Goal: Leave review/rating: Share an evaluation or opinion about a product, service, or content

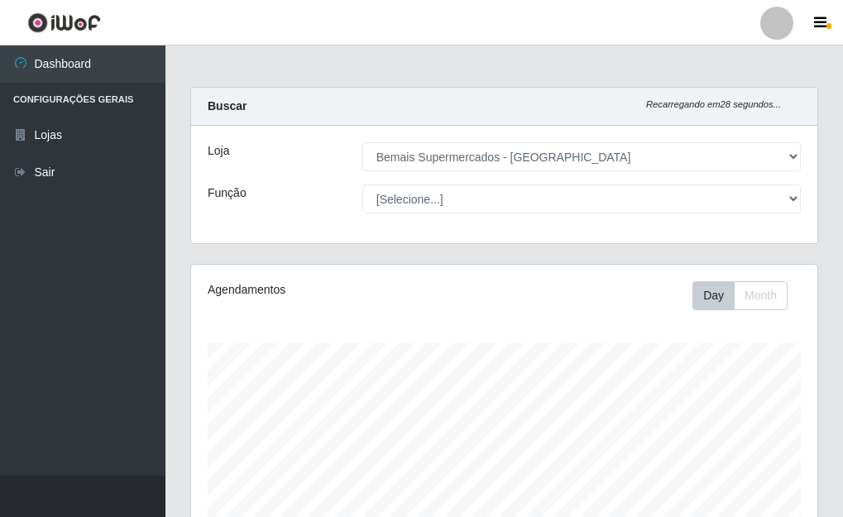
select select "249"
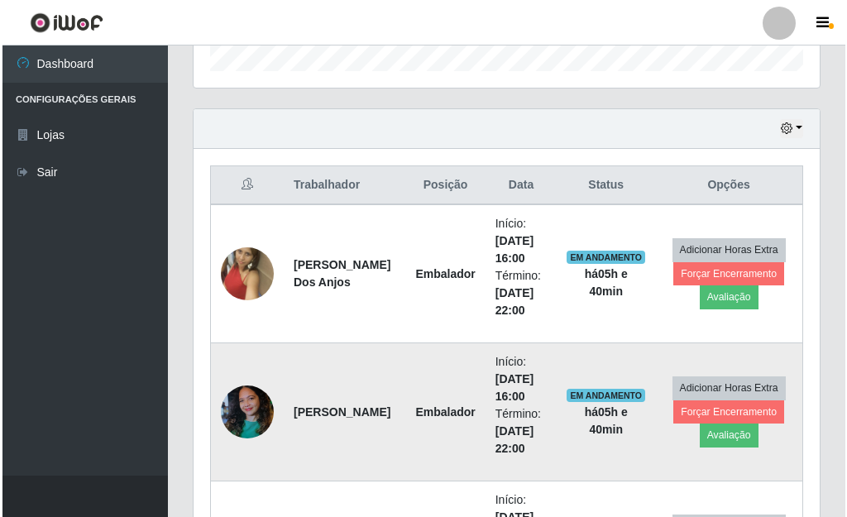
scroll to position [536, 0]
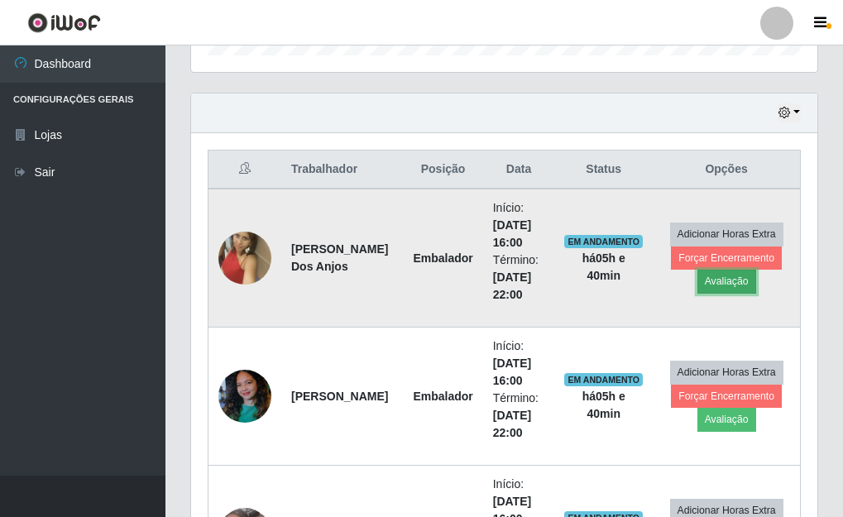
click at [727, 280] on button "Avaliação" at bounding box center [726, 281] width 59 height 23
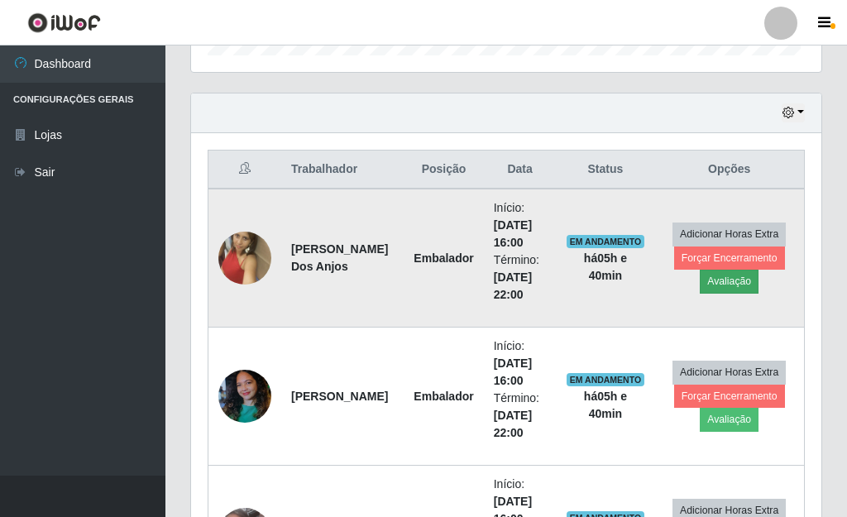
scroll to position [343, 616]
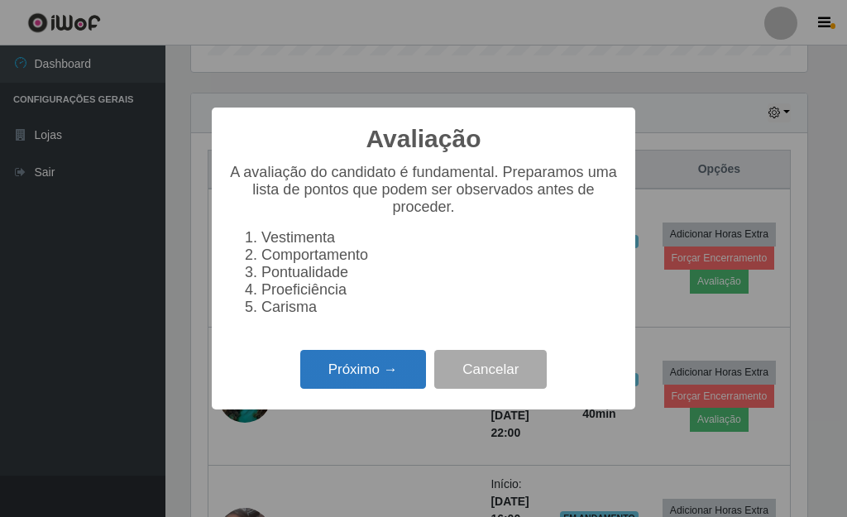
click at [385, 369] on button "Próximo →" at bounding box center [363, 369] width 126 height 39
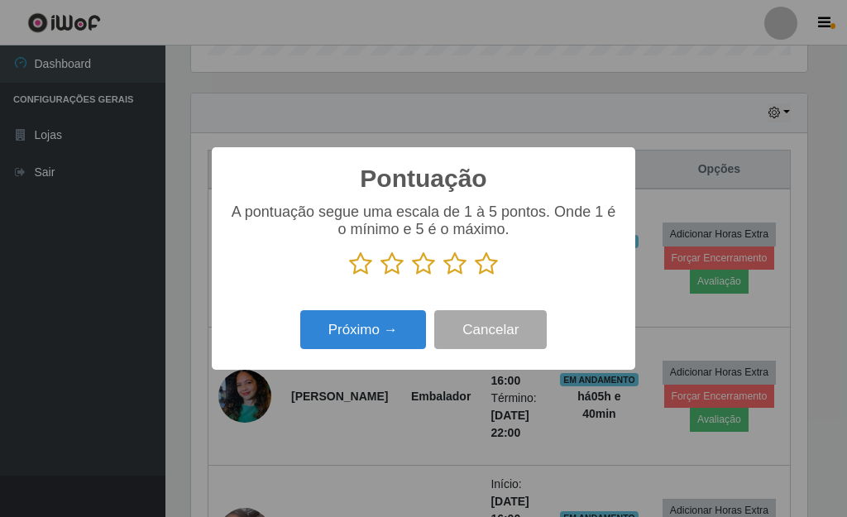
click at [484, 276] on icon at bounding box center [486, 263] width 23 height 25
click at [475, 276] on input "radio" at bounding box center [475, 276] width 0 height 0
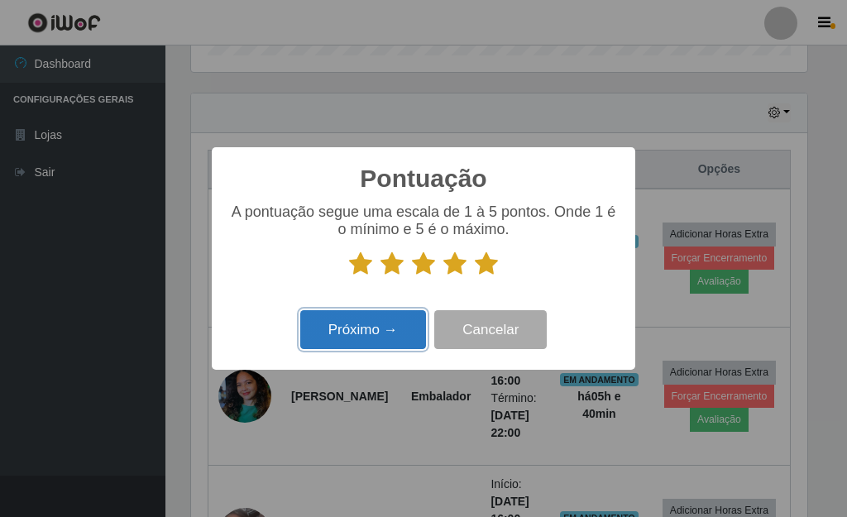
click at [370, 335] on button "Próximo →" at bounding box center [363, 329] width 126 height 39
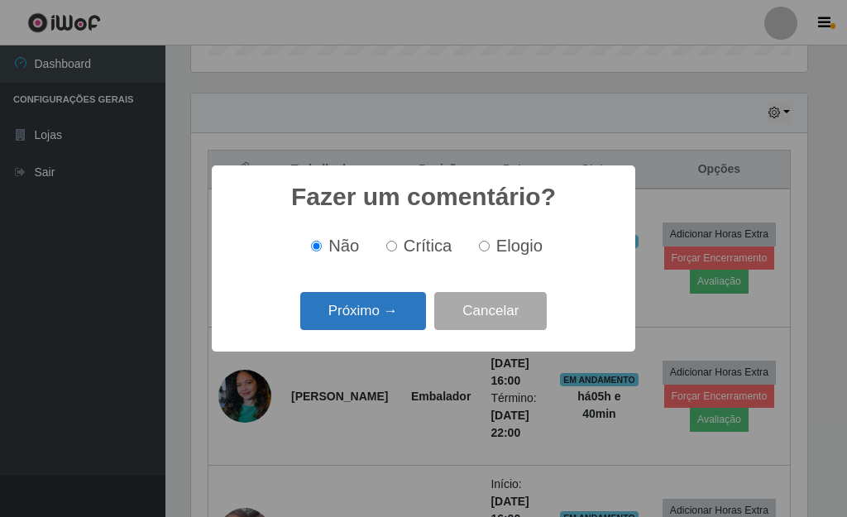
click at [366, 327] on button "Próximo →" at bounding box center [363, 311] width 126 height 39
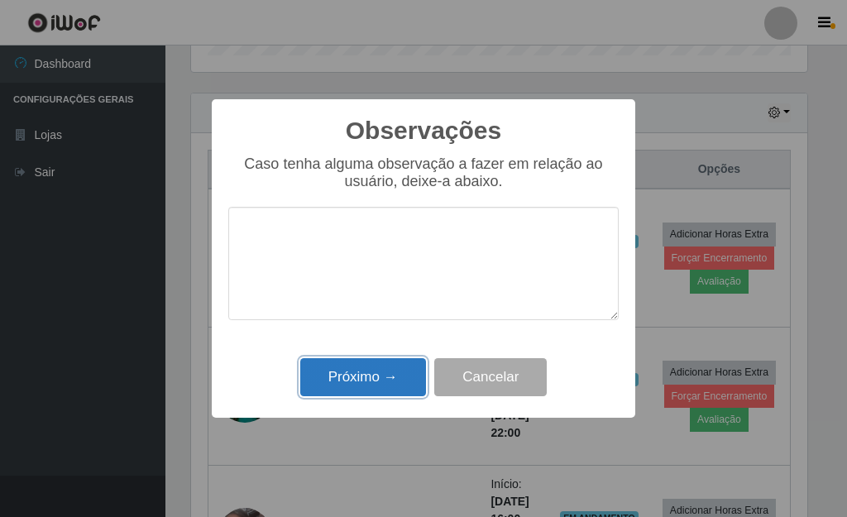
click at [373, 369] on button "Próximo →" at bounding box center [363, 377] width 126 height 39
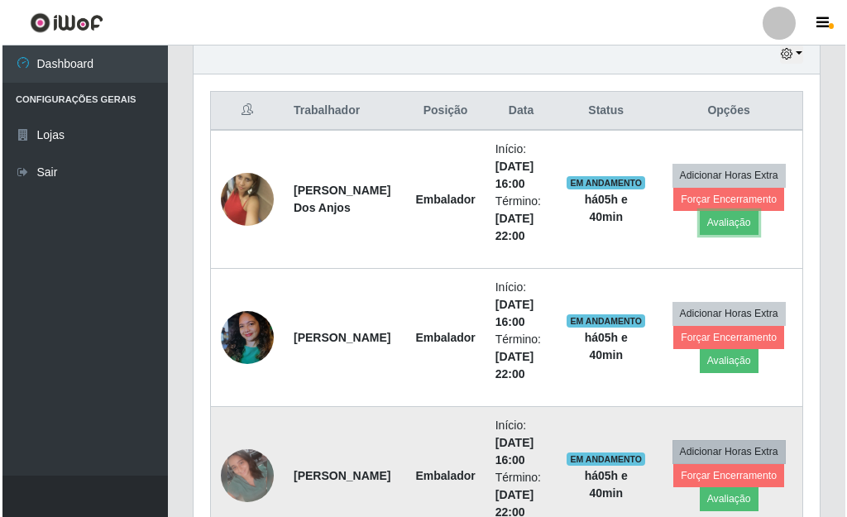
scroll to position [619, 0]
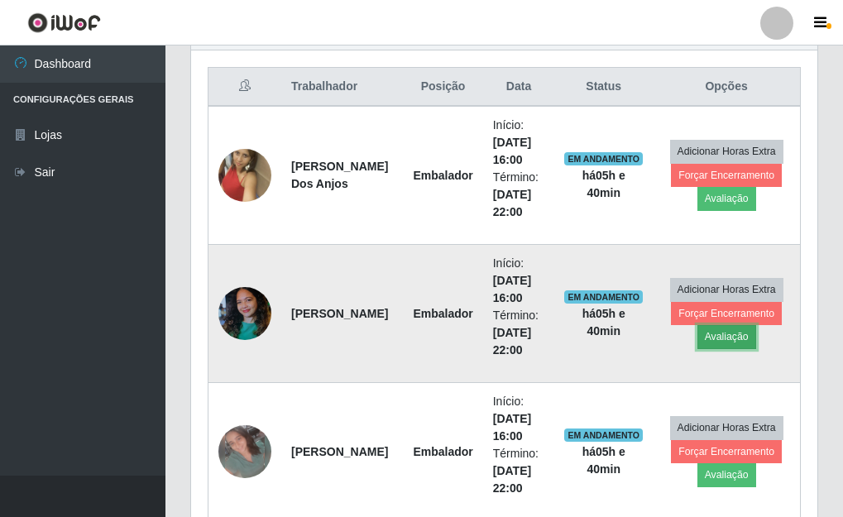
click at [737, 331] on button "Avaliação" at bounding box center [726, 336] width 59 height 23
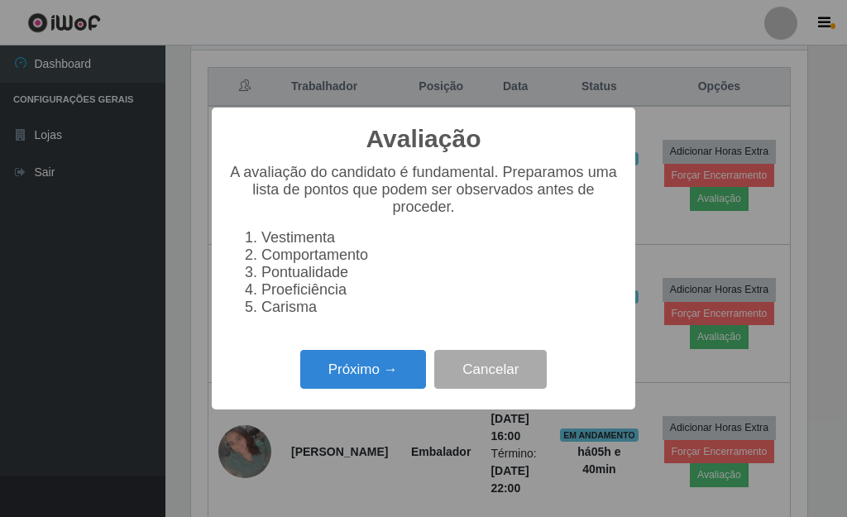
scroll to position [343, 616]
click at [401, 383] on button "Próximo →" at bounding box center [363, 369] width 126 height 39
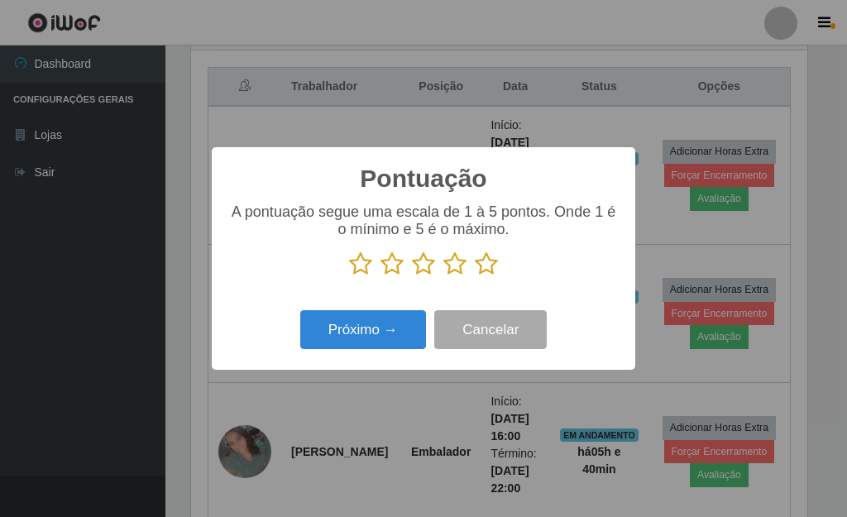
scroll to position [826642, 826369]
click at [488, 265] on icon at bounding box center [486, 263] width 23 height 25
click at [475, 276] on input "radio" at bounding box center [475, 276] width 0 height 0
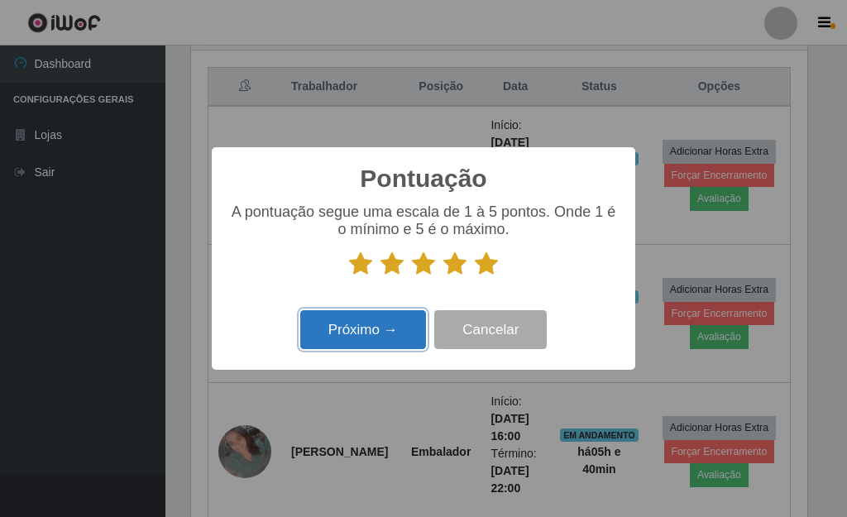
click at [387, 330] on button "Próximo →" at bounding box center [363, 329] width 126 height 39
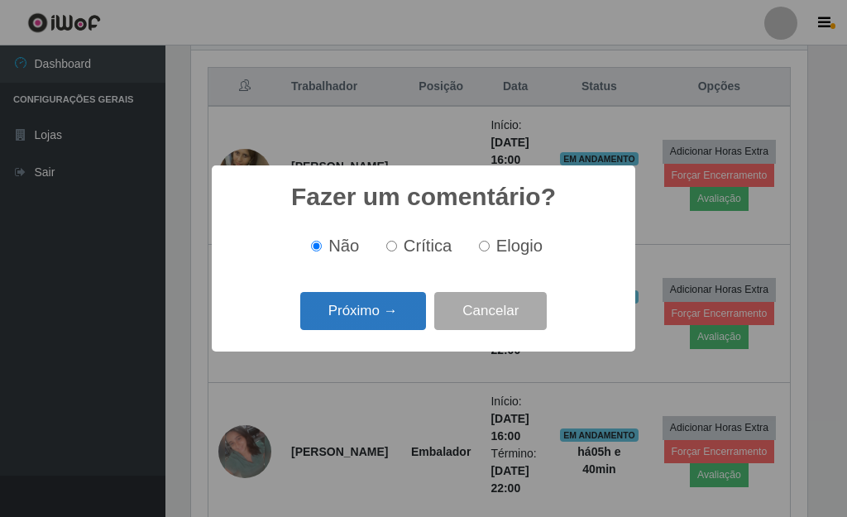
click at [375, 318] on button "Próximo →" at bounding box center [363, 311] width 126 height 39
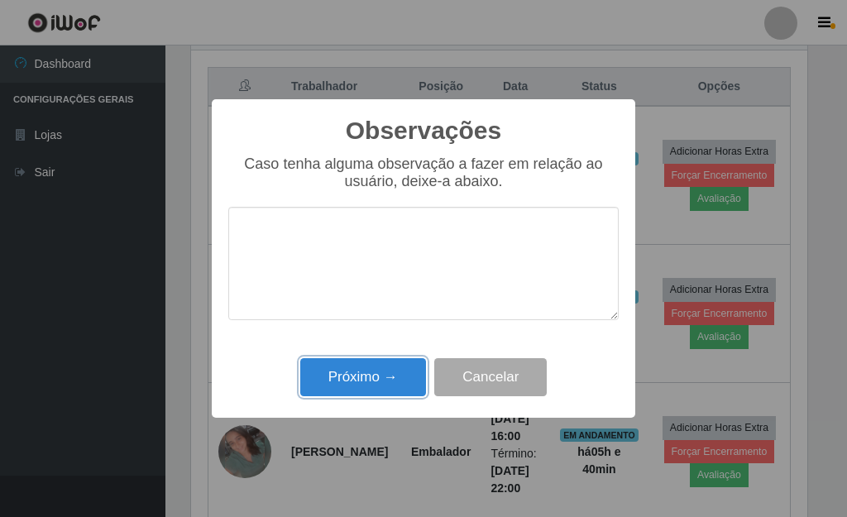
click at [384, 382] on button "Próximo →" at bounding box center [363, 377] width 126 height 39
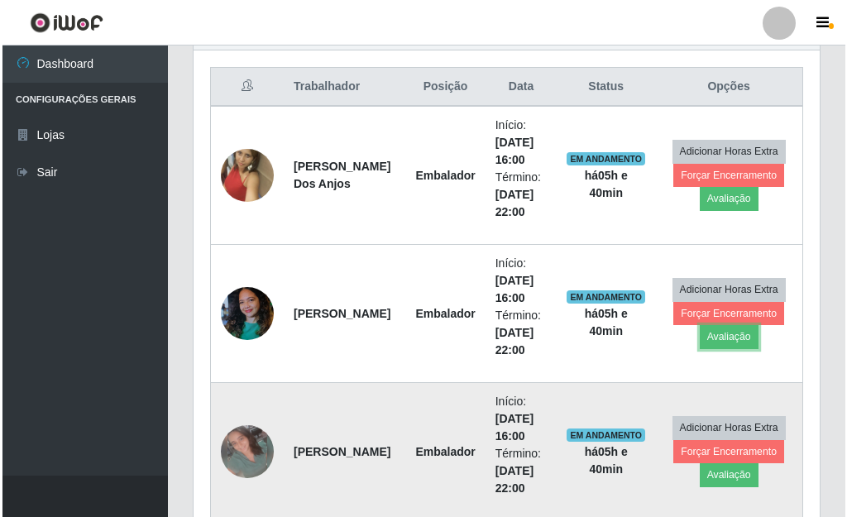
scroll to position [701, 0]
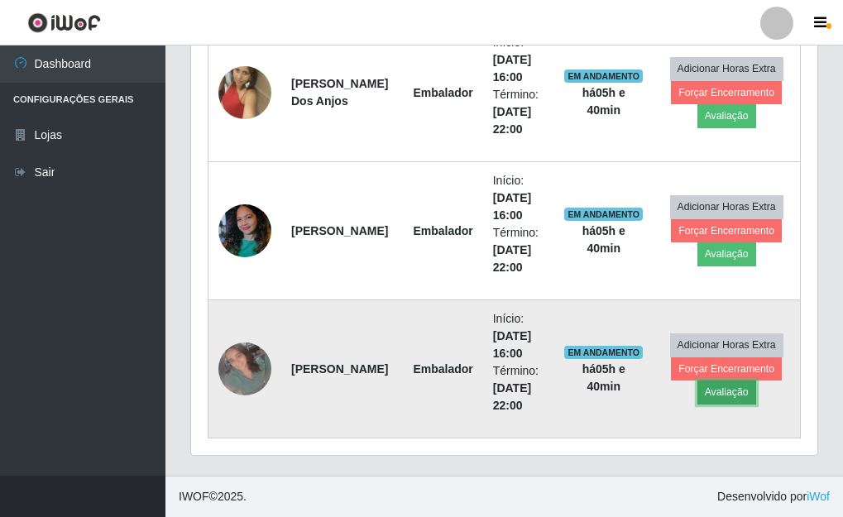
click at [734, 391] on button "Avaliação" at bounding box center [726, 391] width 59 height 23
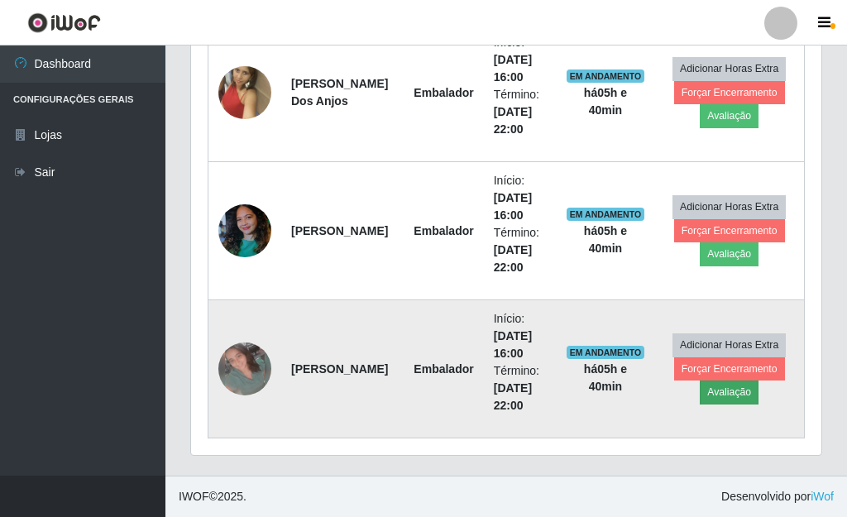
scroll to position [343, 616]
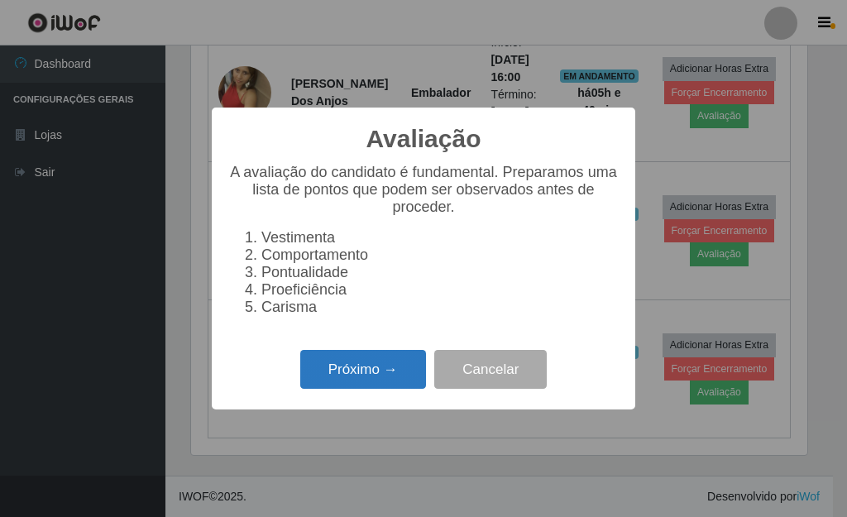
click at [365, 371] on button "Próximo →" at bounding box center [363, 369] width 126 height 39
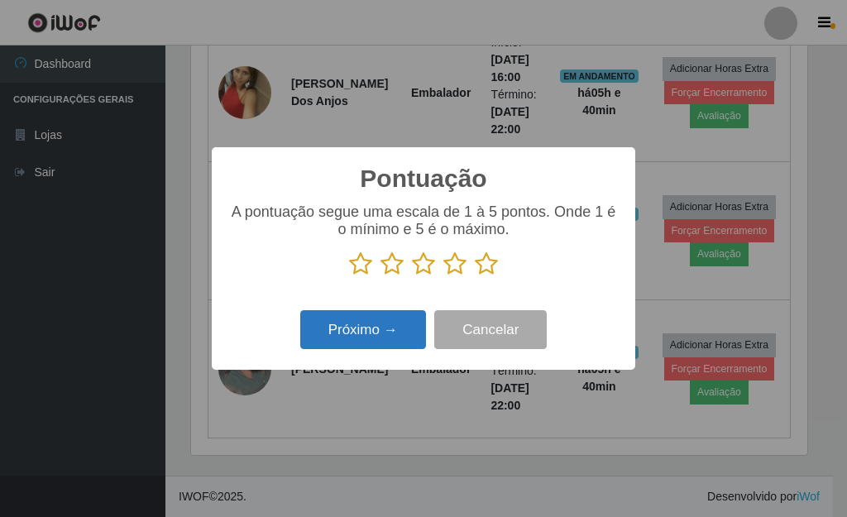
scroll to position [826642, 826369]
click at [478, 260] on icon at bounding box center [486, 263] width 23 height 25
click at [475, 276] on input "radio" at bounding box center [475, 276] width 0 height 0
click at [391, 327] on button "Próximo →" at bounding box center [363, 329] width 126 height 39
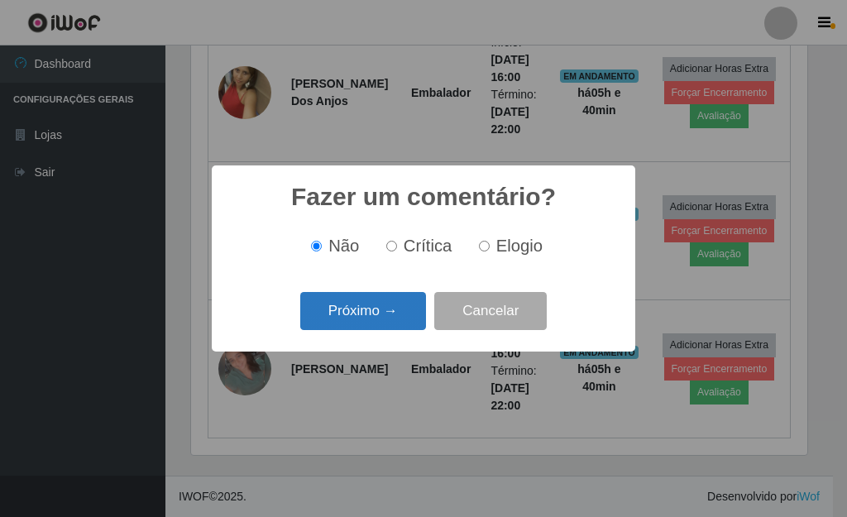
click at [366, 314] on button "Próximo →" at bounding box center [363, 311] width 126 height 39
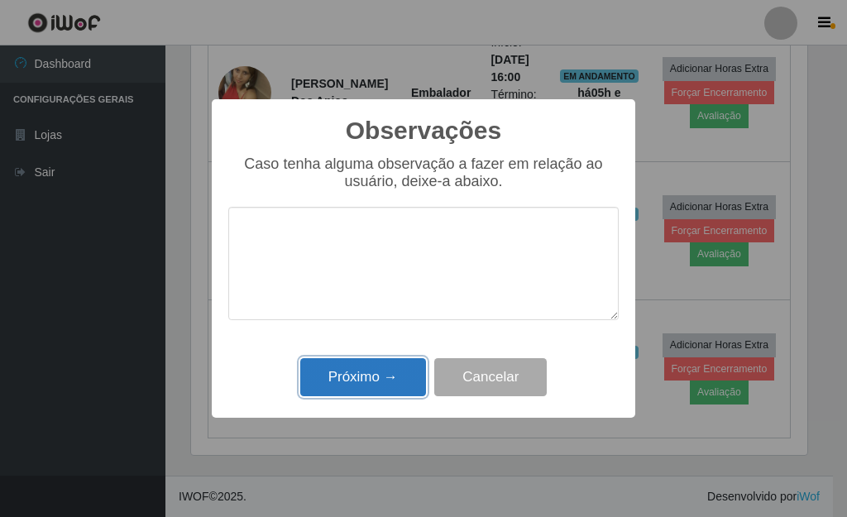
click at [369, 370] on button "Próximo →" at bounding box center [363, 377] width 126 height 39
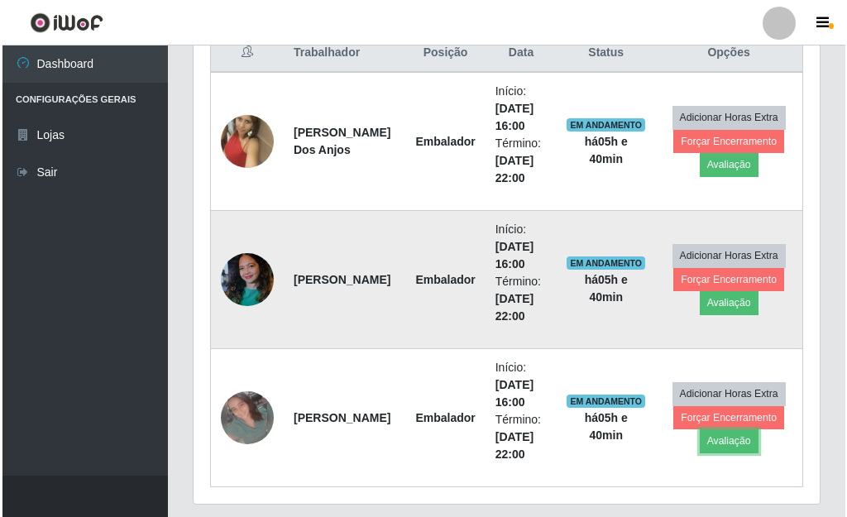
scroll to position [619, 0]
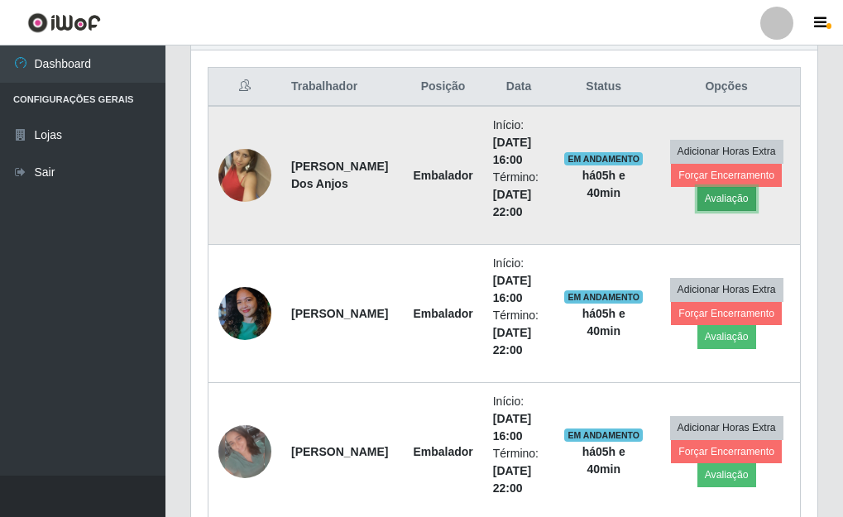
click at [723, 196] on button "Avaliação" at bounding box center [726, 198] width 59 height 23
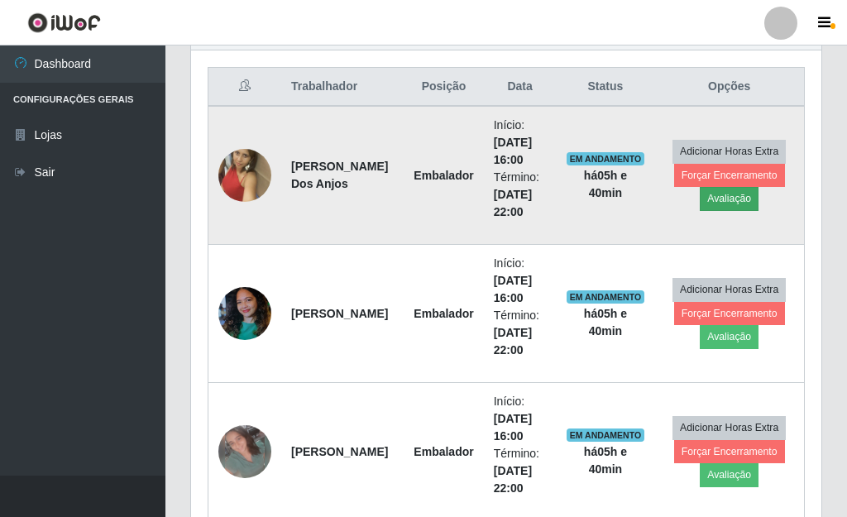
scroll to position [343, 616]
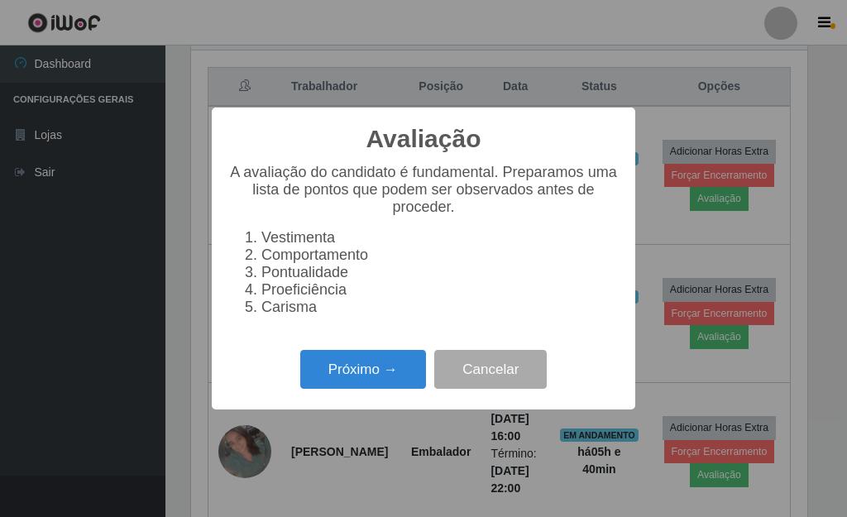
click at [394, 358] on div "Próximo → Cancelar" at bounding box center [423, 369] width 390 height 47
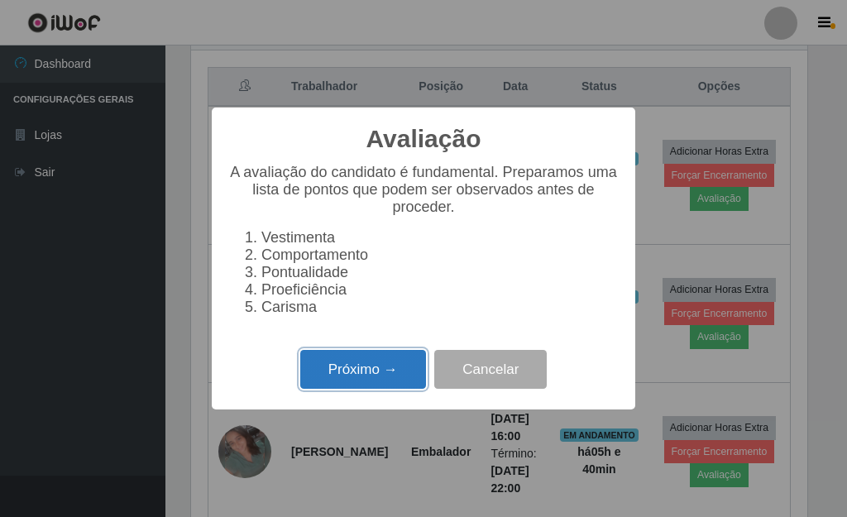
click at [395, 363] on button "Próximo →" at bounding box center [363, 369] width 126 height 39
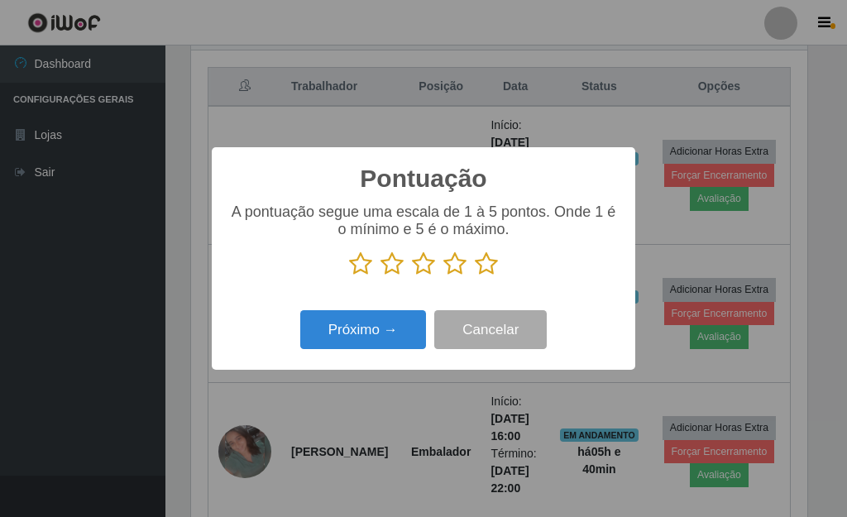
scroll to position [826642, 826369]
click at [483, 261] on icon at bounding box center [486, 263] width 23 height 25
click at [475, 276] on input "radio" at bounding box center [475, 276] width 0 height 0
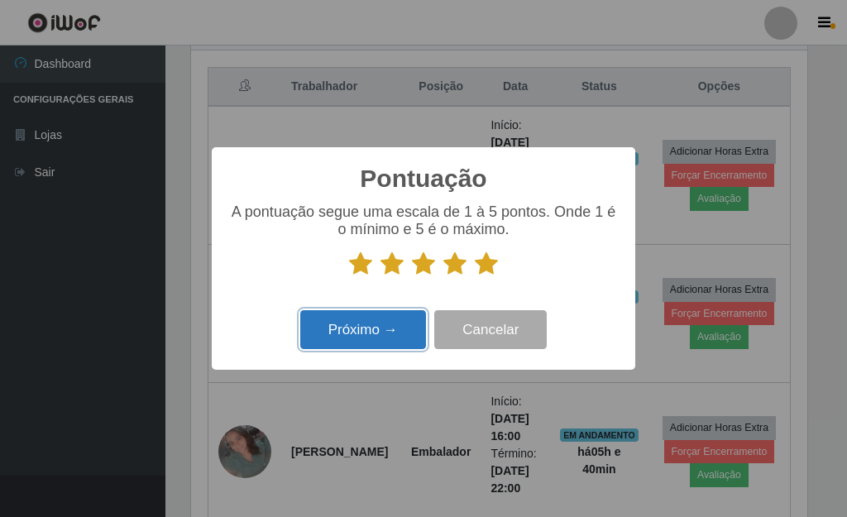
click at [394, 321] on button "Próximo →" at bounding box center [363, 329] width 126 height 39
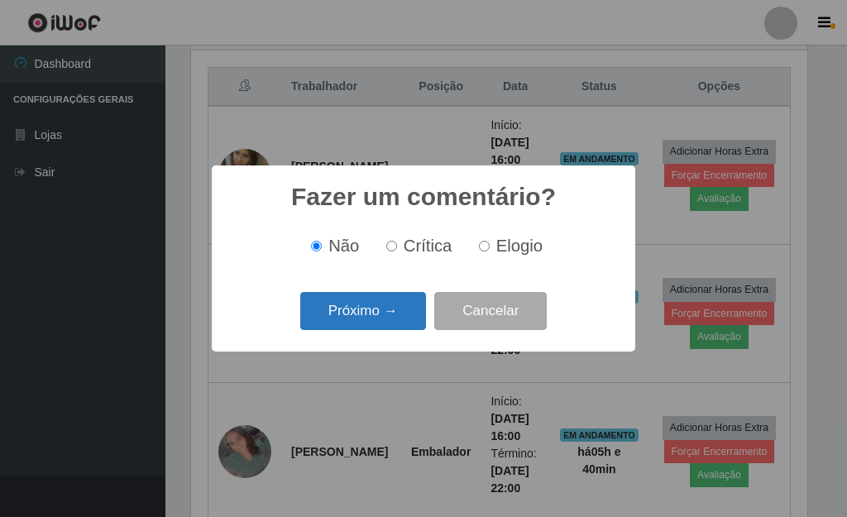
click at [389, 320] on button "Próximo →" at bounding box center [363, 311] width 126 height 39
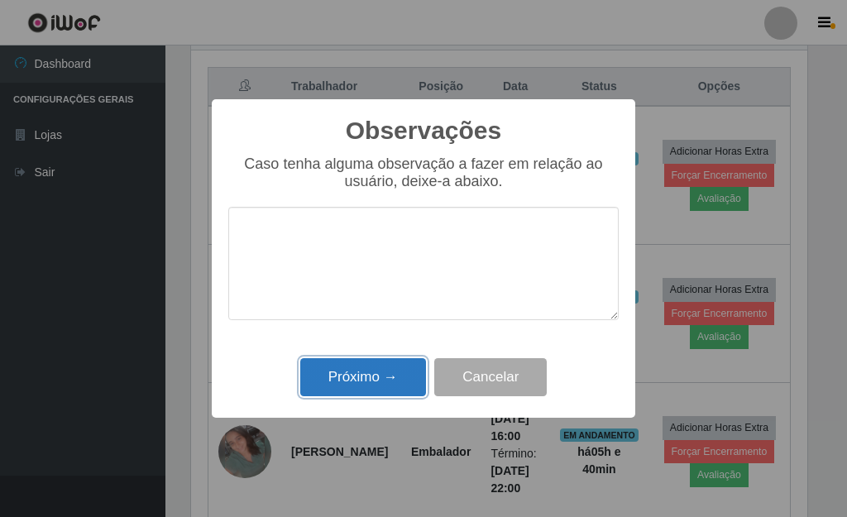
click at [390, 362] on button "Próximo →" at bounding box center [363, 377] width 126 height 39
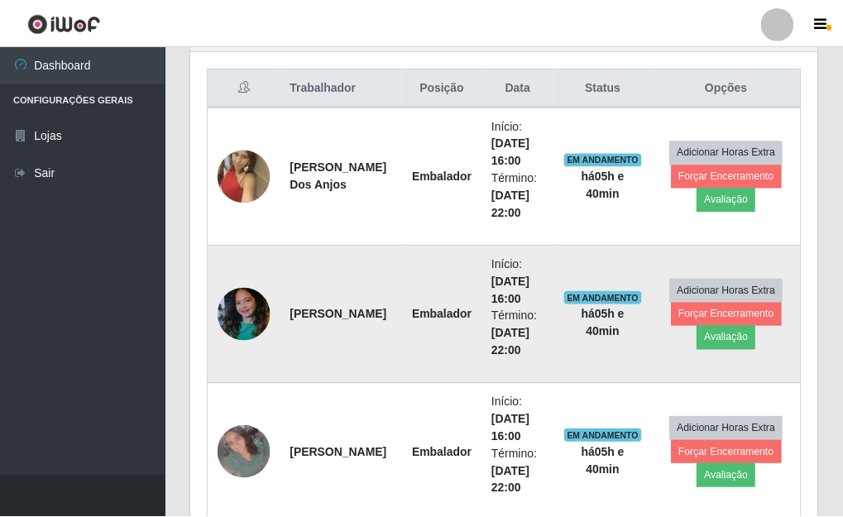
scroll to position [343, 626]
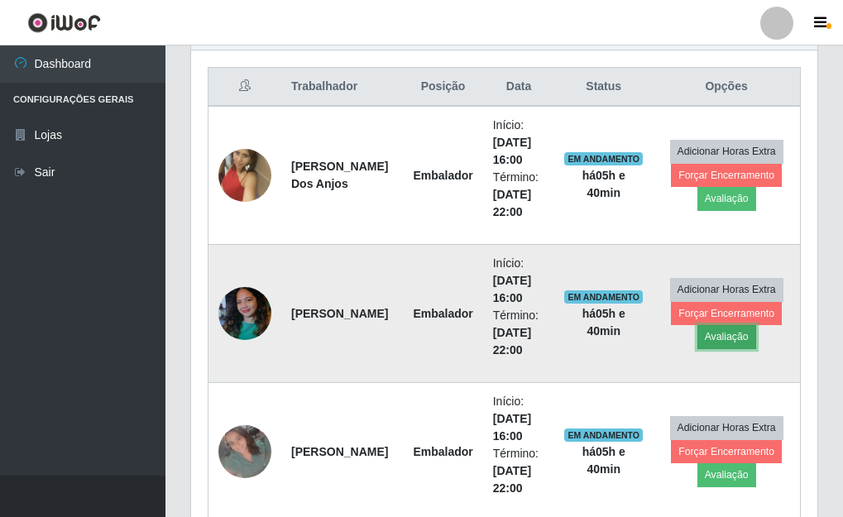
click at [729, 342] on button "Avaliação" at bounding box center [726, 336] width 59 height 23
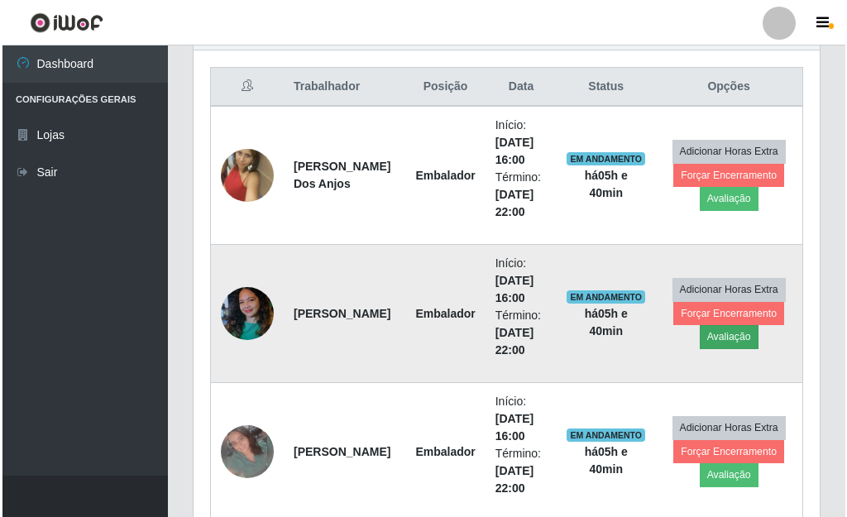
scroll to position [343, 616]
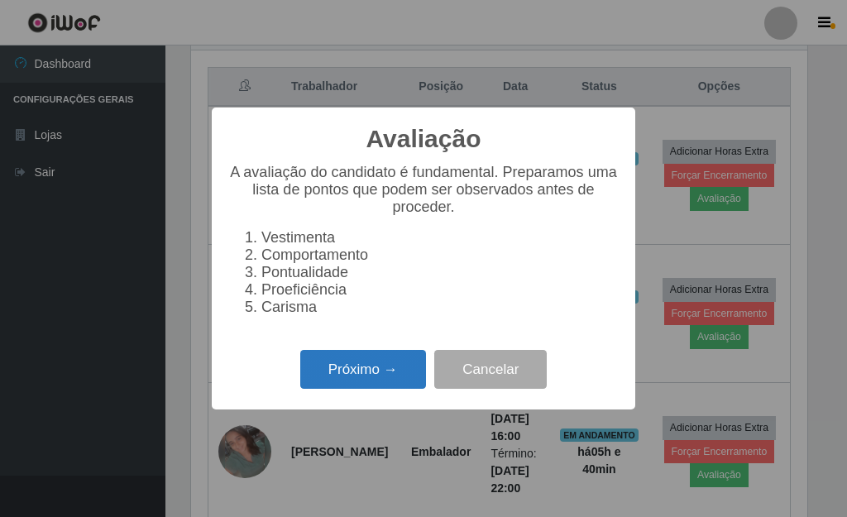
click at [381, 382] on button "Próximo →" at bounding box center [363, 369] width 126 height 39
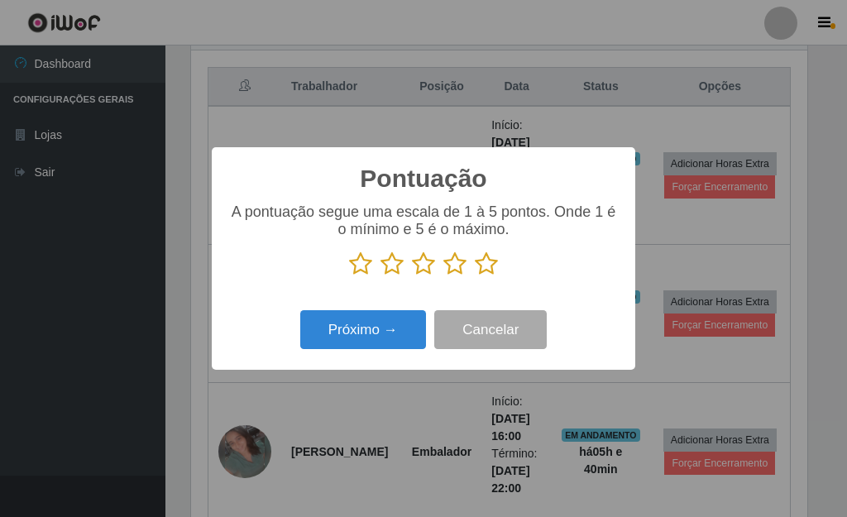
scroll to position [0, 0]
click at [494, 258] on icon at bounding box center [486, 263] width 23 height 25
click at [475, 276] on input "radio" at bounding box center [475, 276] width 0 height 0
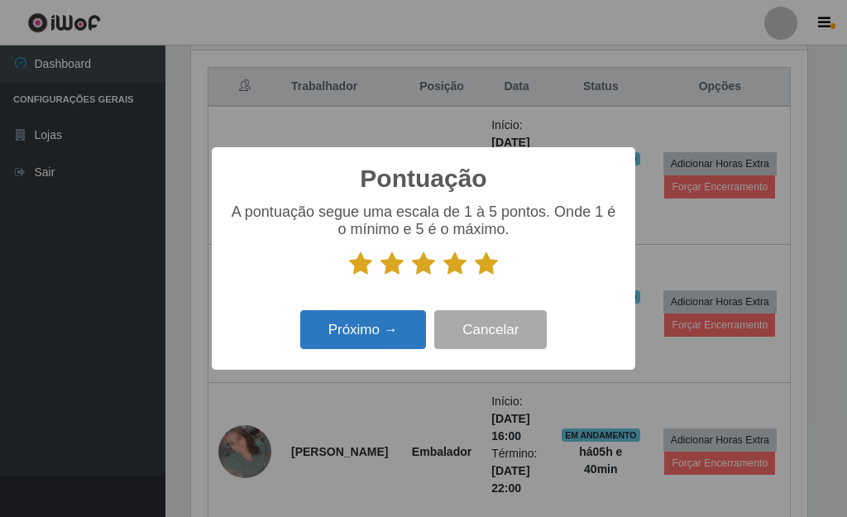
click at [383, 313] on div "Próximo → Cancelar" at bounding box center [423, 329] width 390 height 47
click at [387, 328] on button "Próximo →" at bounding box center [363, 329] width 126 height 39
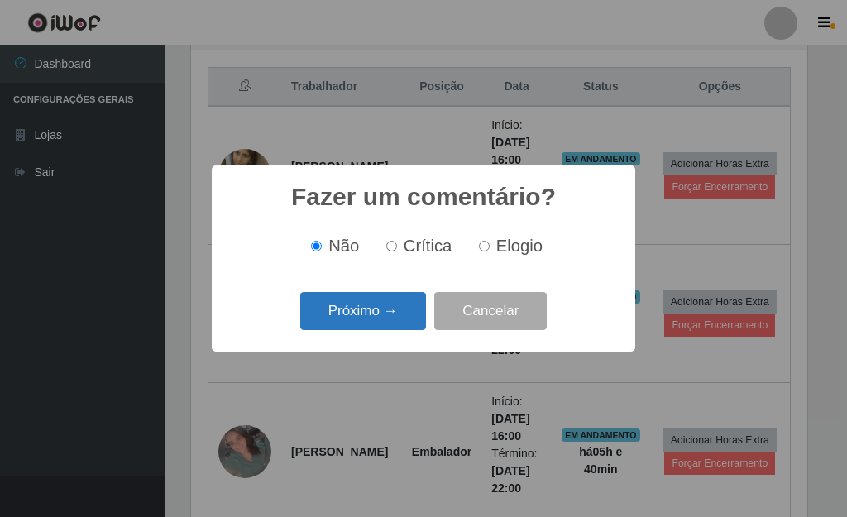
click at [379, 324] on button "Próximo →" at bounding box center [363, 311] width 126 height 39
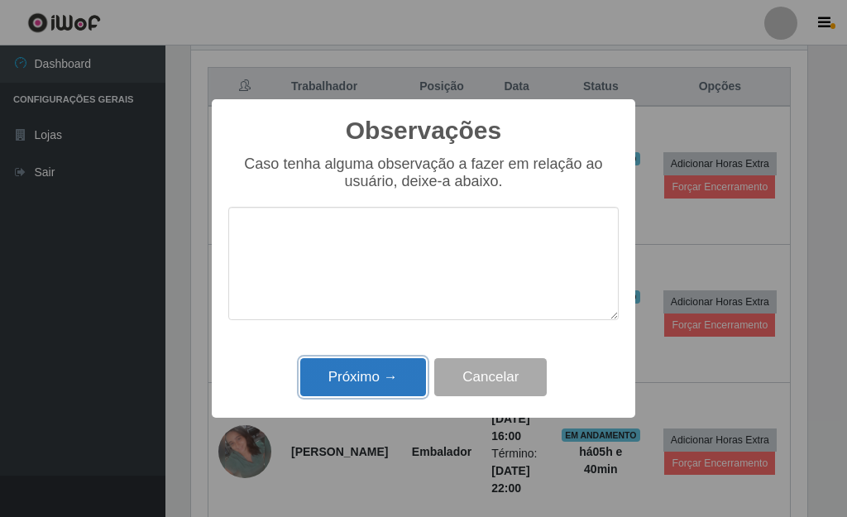
click at [377, 375] on button "Próximo →" at bounding box center [363, 377] width 126 height 39
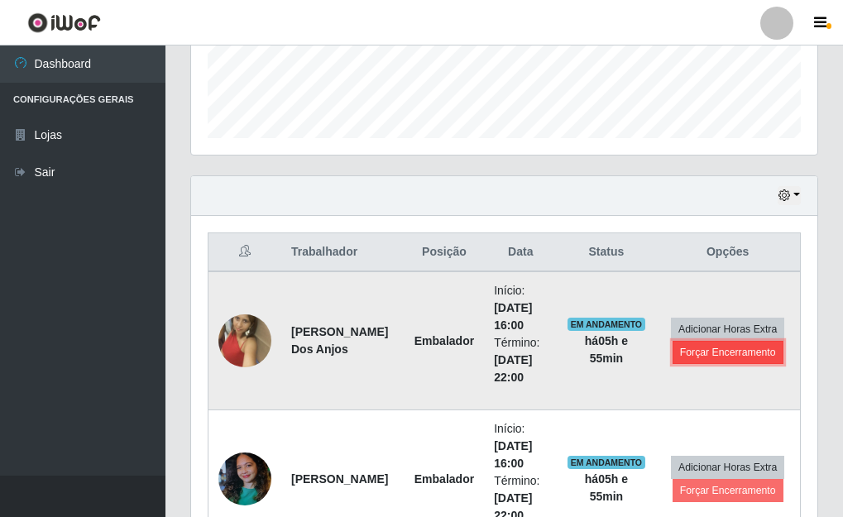
click at [707, 360] on button "Forçar Encerramento" at bounding box center [727, 352] width 111 height 23
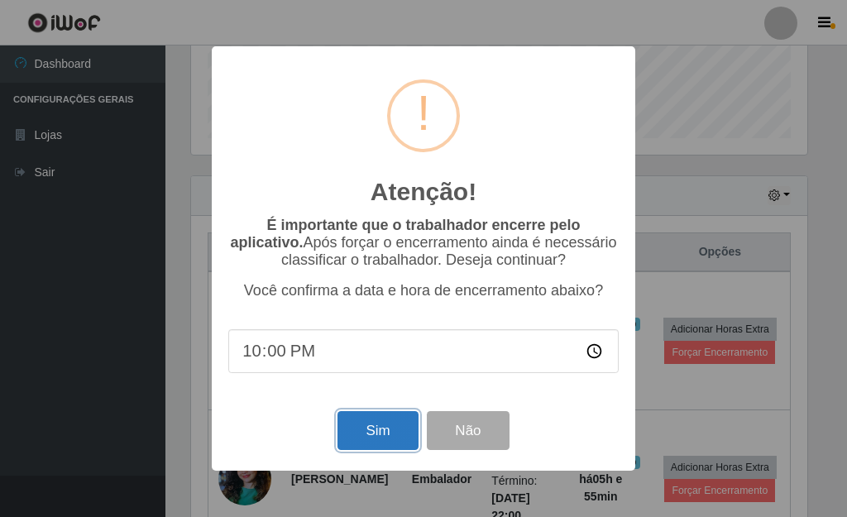
click at [364, 438] on button "Sim" at bounding box center [377, 430] width 80 height 39
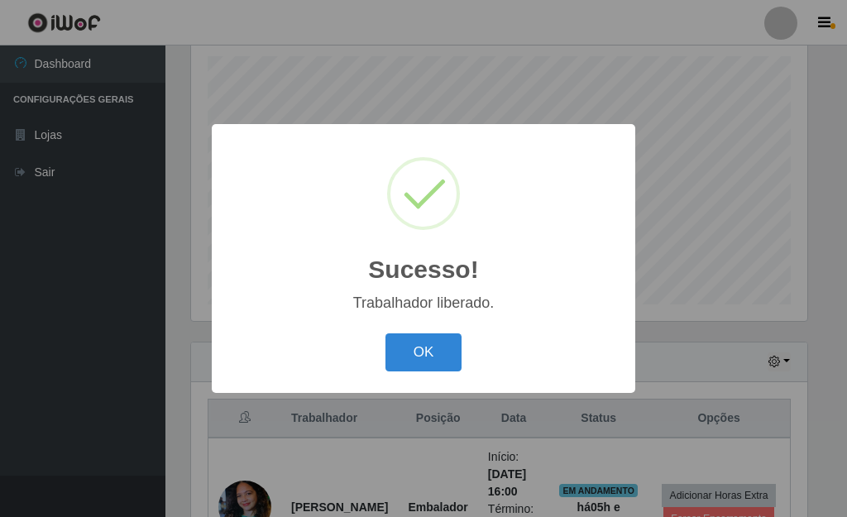
drag, startPoint x: 410, startPoint y: 339, endPoint x: 495, endPoint y: 313, distance: 89.0
click at [411, 338] on button "OK" at bounding box center [423, 352] width 77 height 39
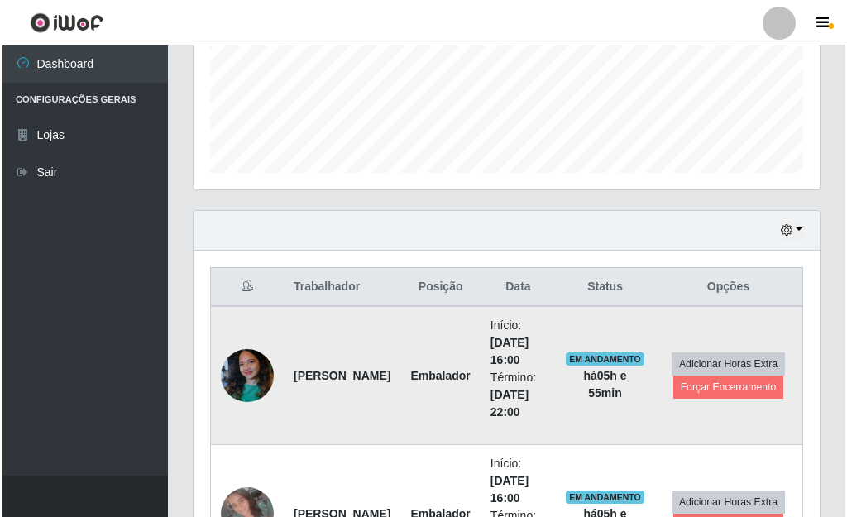
scroll to position [452, 0]
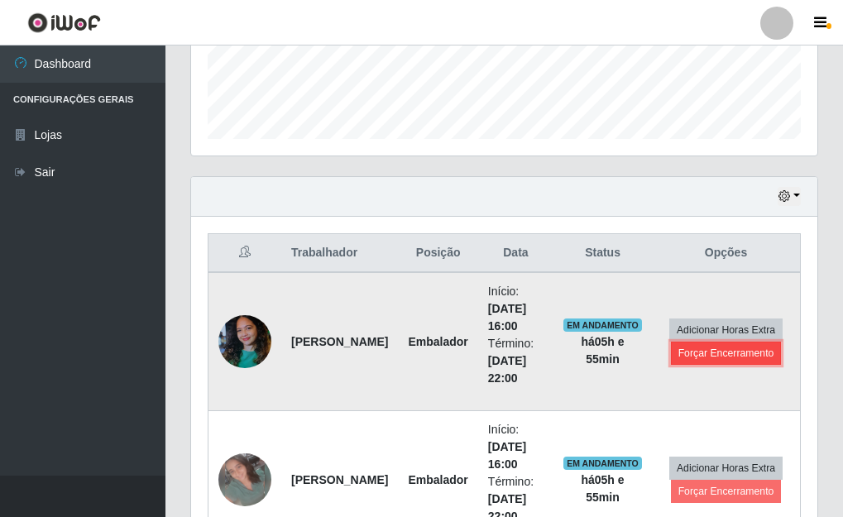
click at [718, 355] on button "Forçar Encerramento" at bounding box center [726, 353] width 111 height 23
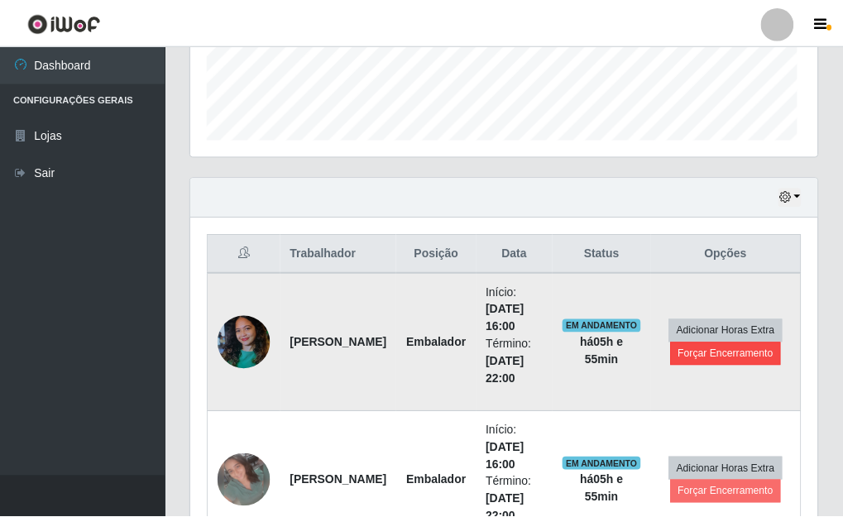
scroll to position [343, 616]
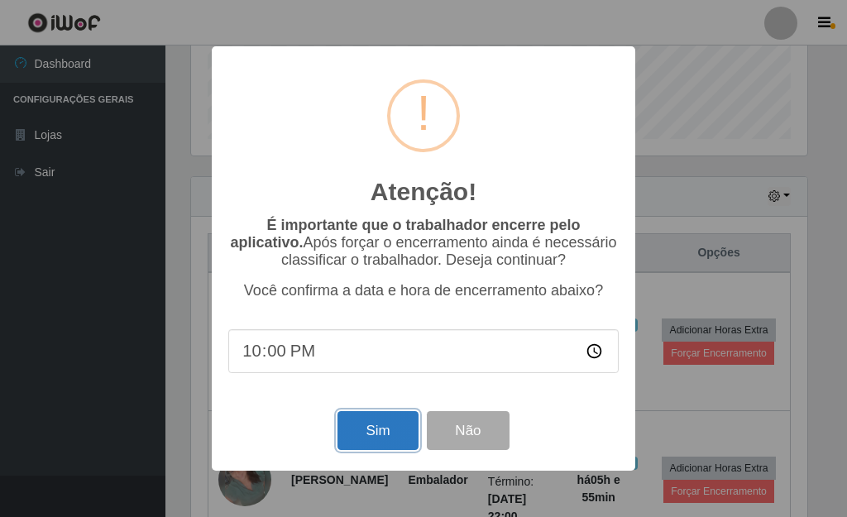
click at [378, 432] on button "Sim" at bounding box center [377, 430] width 80 height 39
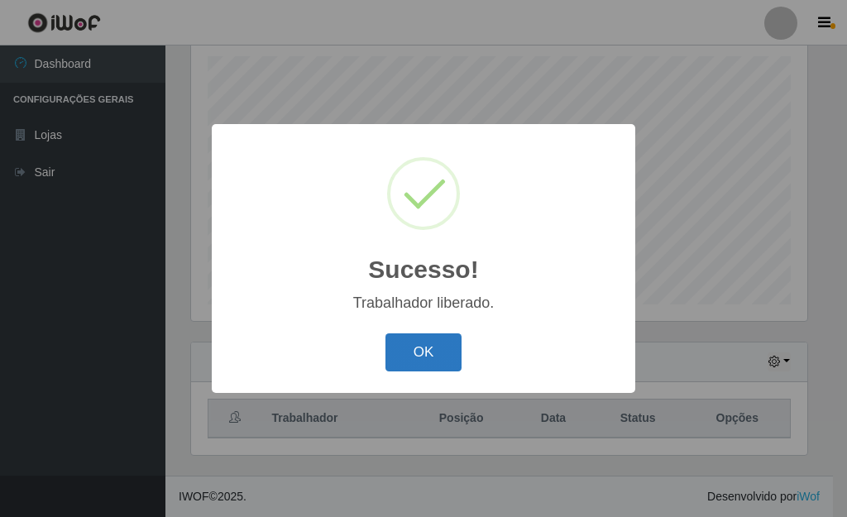
click at [448, 353] on button "OK" at bounding box center [423, 352] width 77 height 39
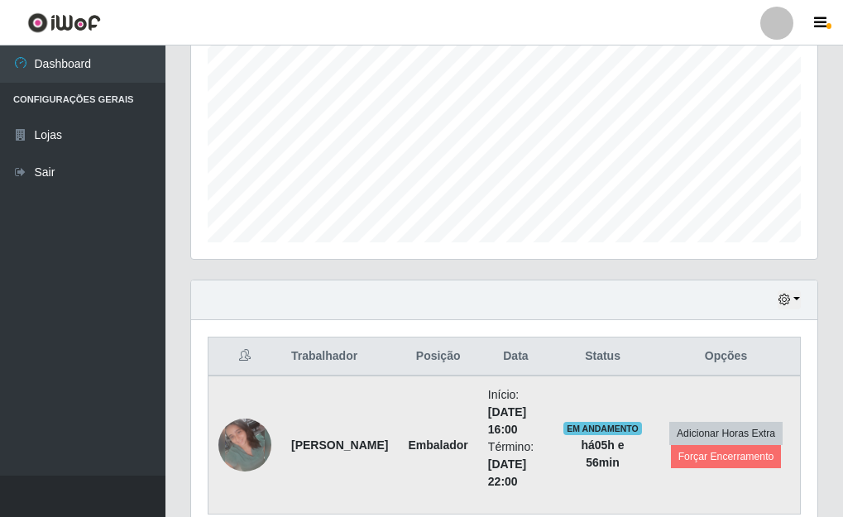
scroll to position [425, 0]
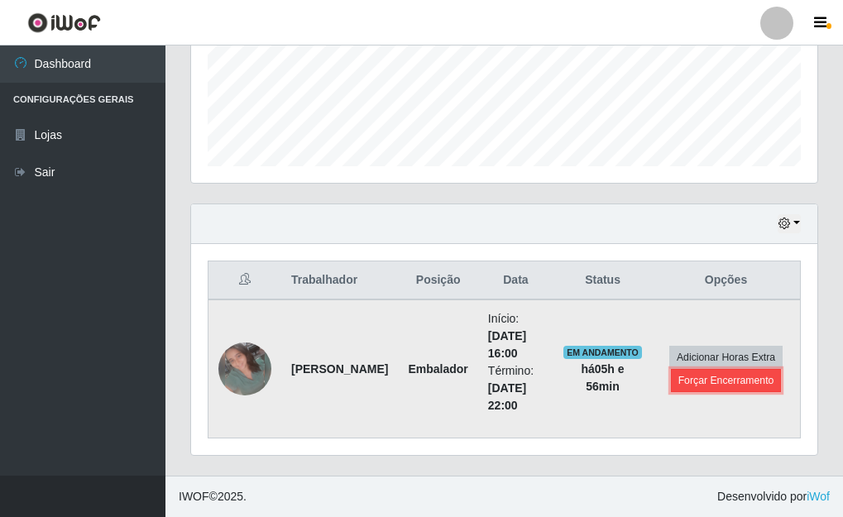
click at [718, 382] on button "Forçar Encerramento" at bounding box center [726, 380] width 111 height 23
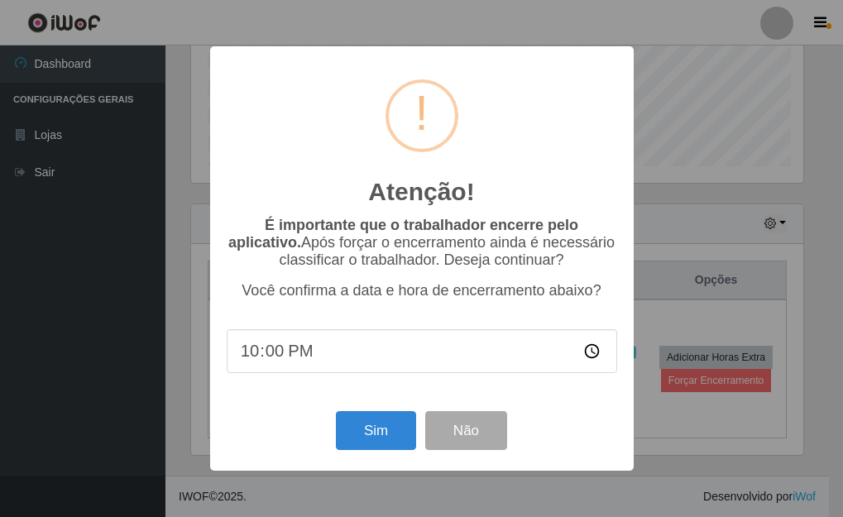
scroll to position [343, 616]
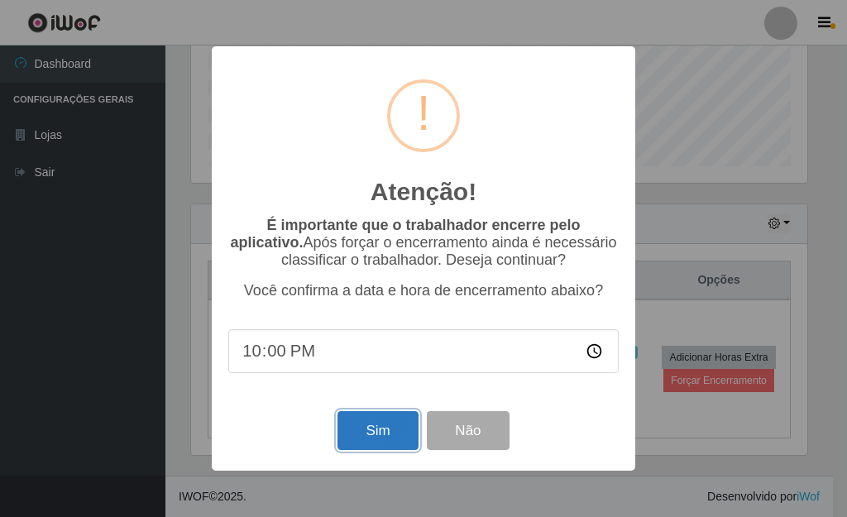
click at [372, 436] on button "Sim" at bounding box center [377, 430] width 80 height 39
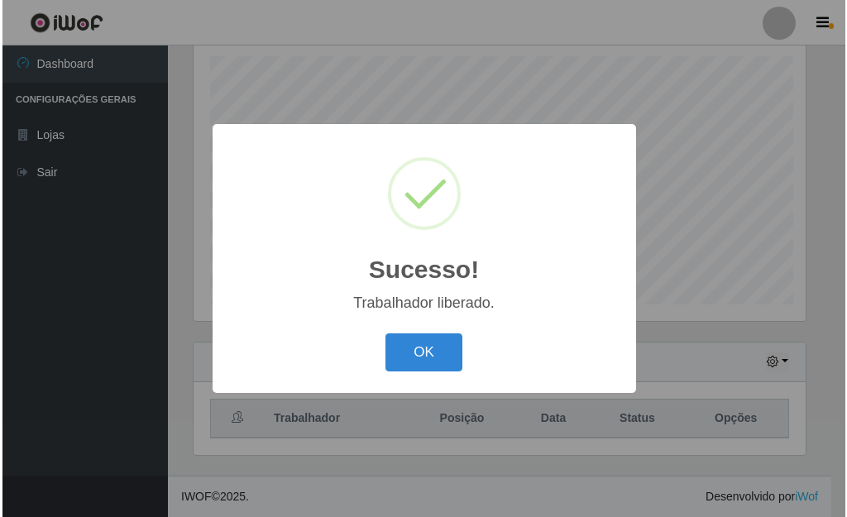
scroll to position [287, 0]
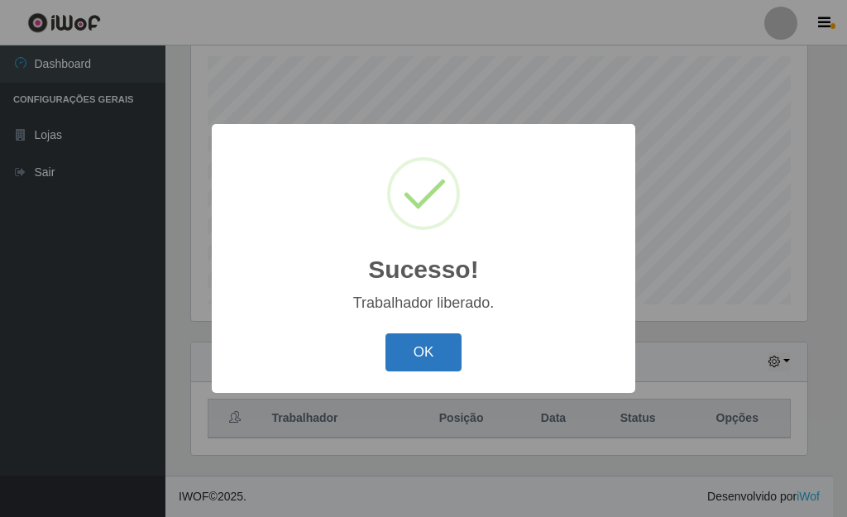
click at [422, 344] on button "OK" at bounding box center [423, 352] width 77 height 39
